Goal: Find specific page/section: Find specific page/section

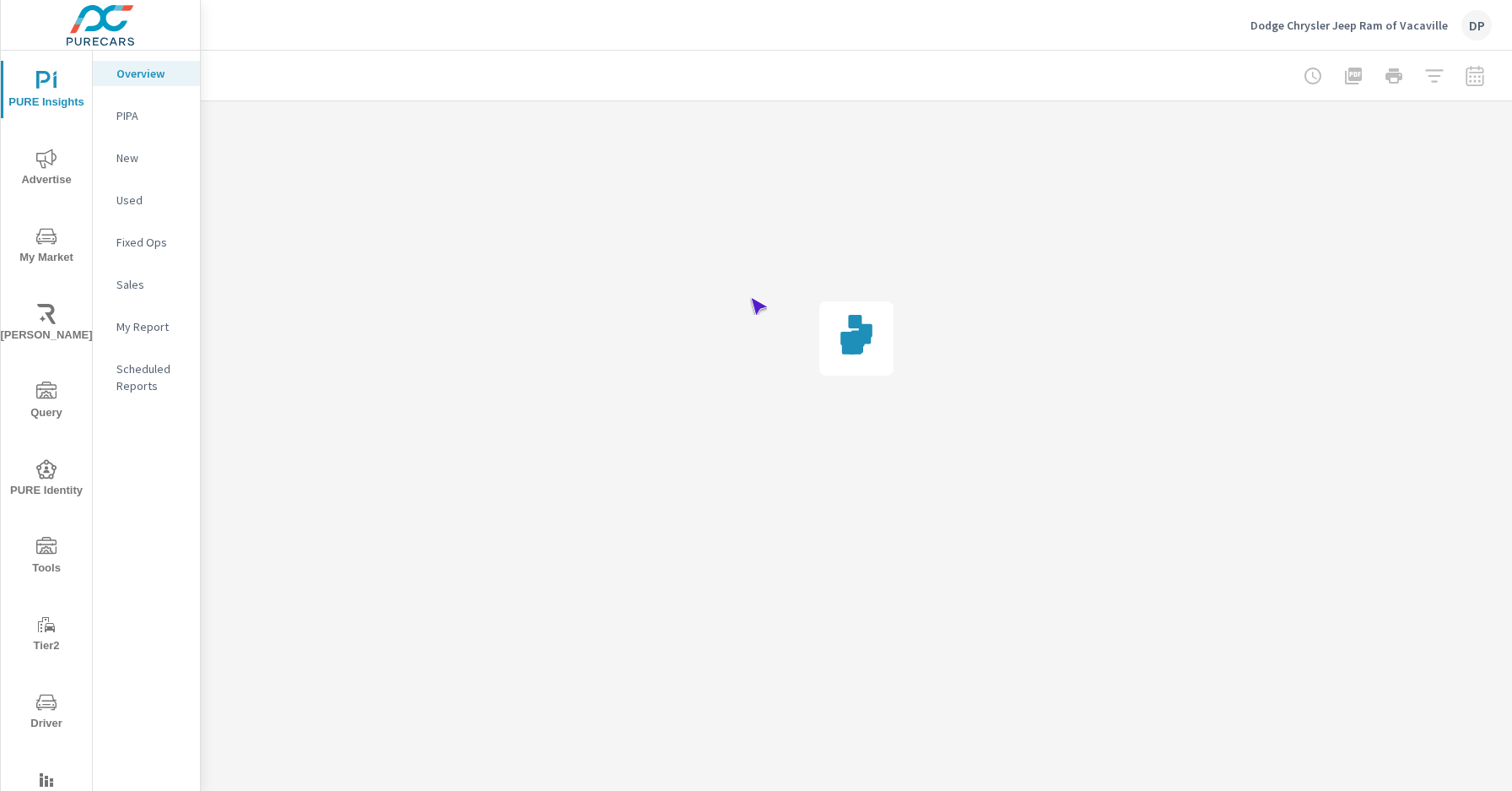
click at [43, 712] on span "Driver" at bounding box center [47, 712] width 81 height 42
